Goal: Task Accomplishment & Management: Use online tool/utility

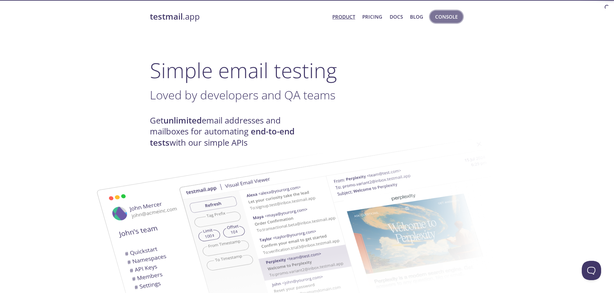
click at [444, 16] on span "Console" at bounding box center [446, 17] width 23 height 8
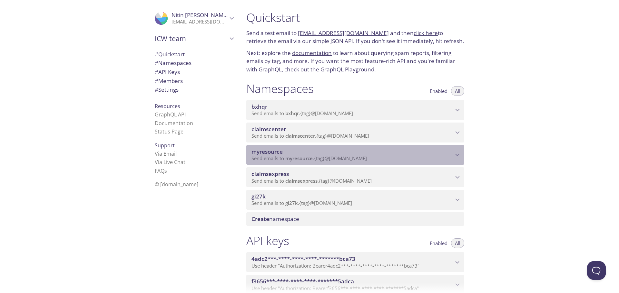
click at [410, 152] on span "myresource" at bounding box center [352, 152] width 202 height 7
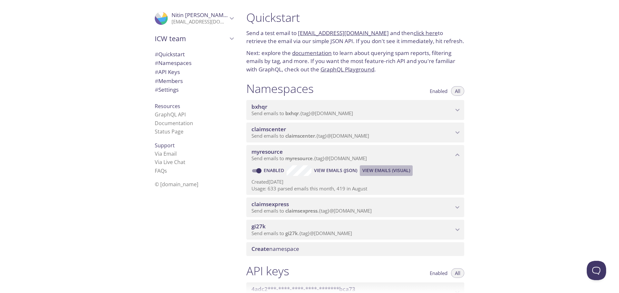
click at [387, 170] on span "View Emails (Visual)" at bounding box center [386, 171] width 48 height 8
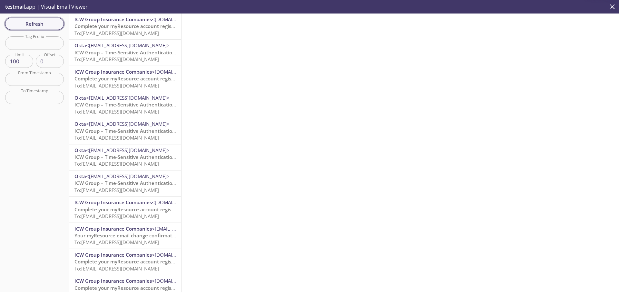
click at [46, 25] on span "Refresh" at bounding box center [34, 24] width 48 height 8
click at [111, 27] on span "Complete your myResource account registration" at bounding box center [130, 26] width 113 height 6
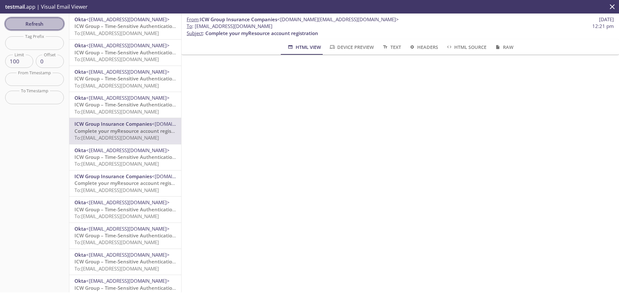
click at [44, 24] on span "Refresh" at bounding box center [34, 24] width 48 height 8
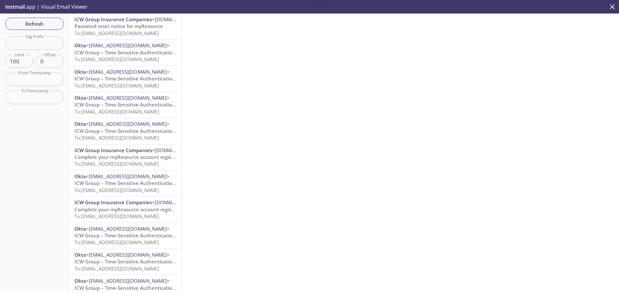
click at [111, 28] on span "Password reset notice for myResource" at bounding box center [118, 26] width 89 height 6
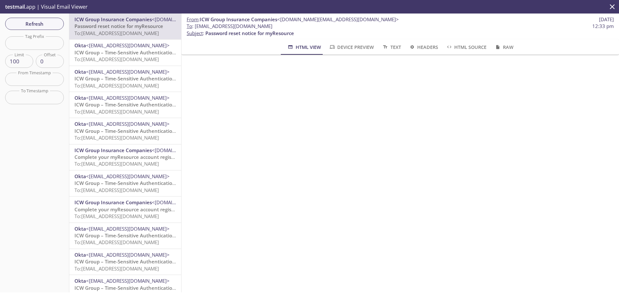
drag, startPoint x: 195, startPoint y: 26, endPoint x: 298, endPoint y: 23, distance: 102.8
click at [298, 23] on span "To : [EMAIL_ADDRESS][DOMAIN_NAME] 12:33 pm" at bounding box center [400, 26] width 427 height 7
copy span "[EMAIL_ADDRESS][DOMAIN_NAME]"
